Goal: Task Accomplishment & Management: Manage account settings

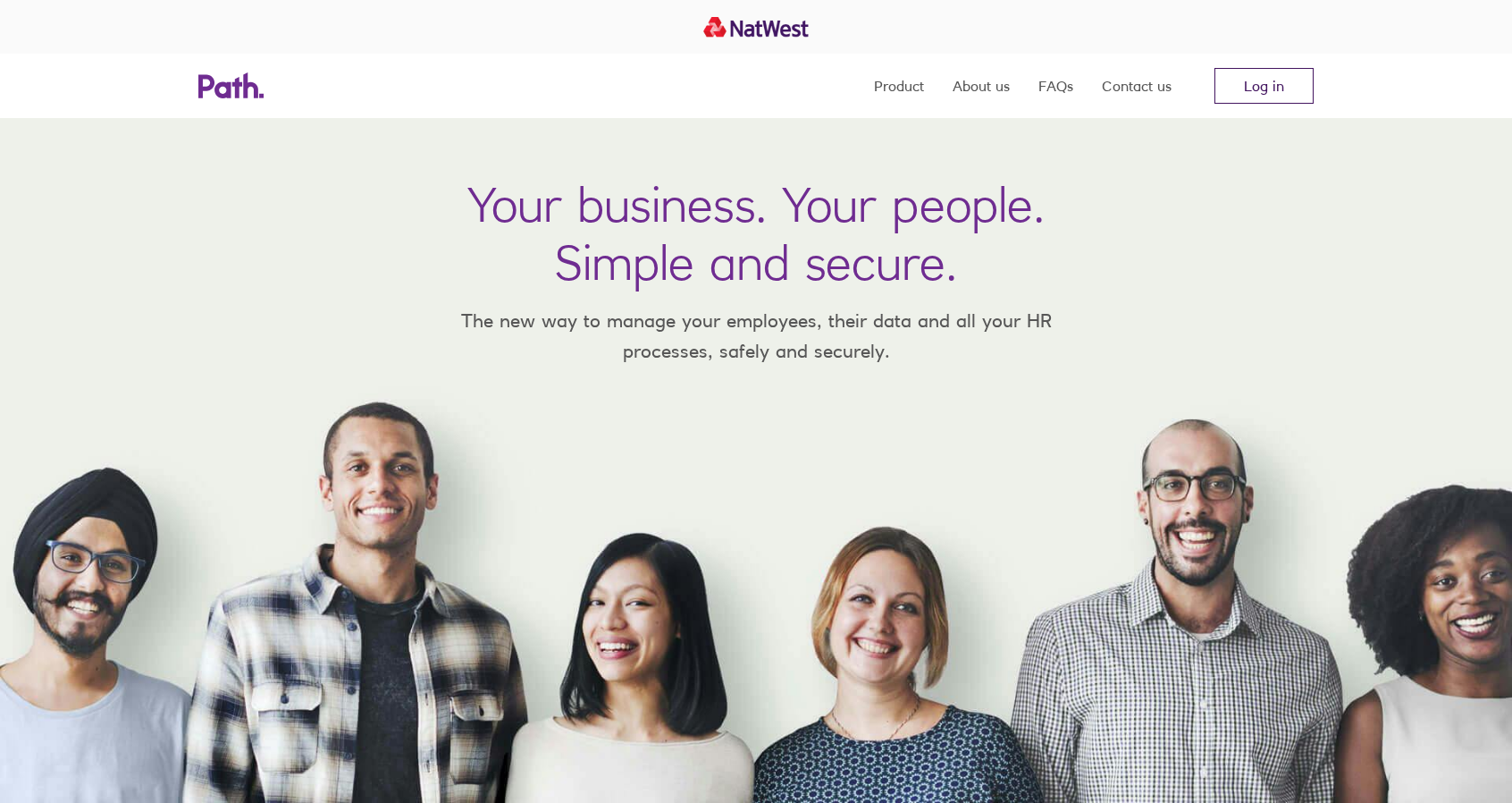
click at [1254, 87] on link "Log in" at bounding box center [1263, 86] width 99 height 36
click at [1262, 81] on link "Log in" at bounding box center [1263, 86] width 99 height 36
